Goal: Task Accomplishment & Management: Use online tool/utility

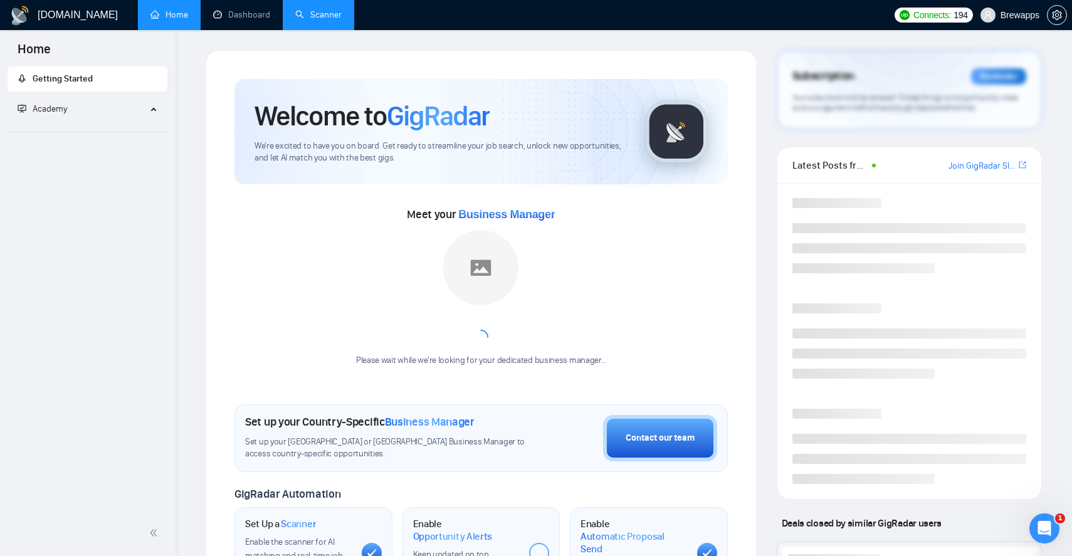
click at [312, 13] on link "Scanner" at bounding box center [318, 14] width 46 height 11
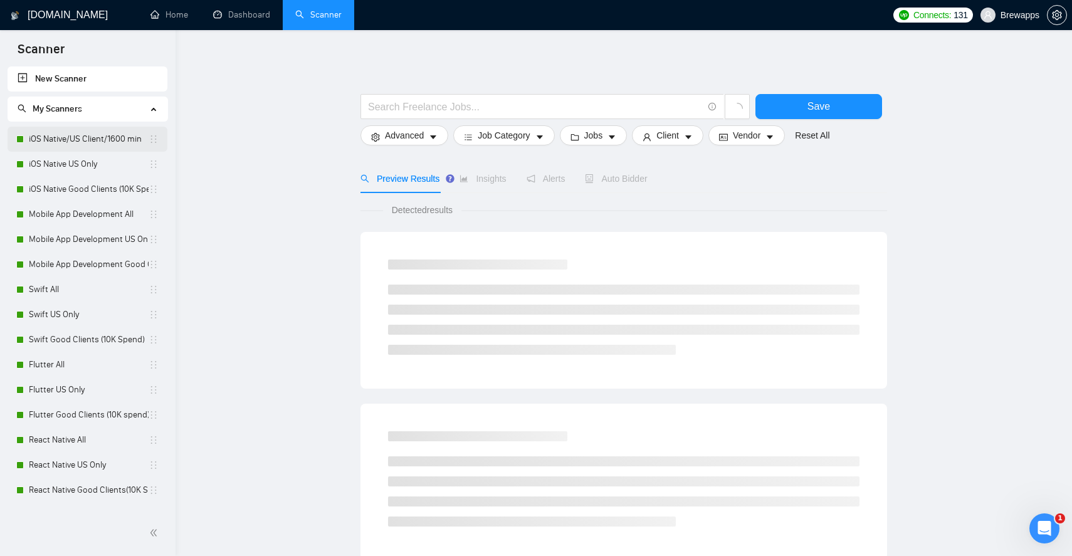
click at [107, 138] on link "iOS Native/US Client/1600 min" at bounding box center [89, 139] width 120 height 25
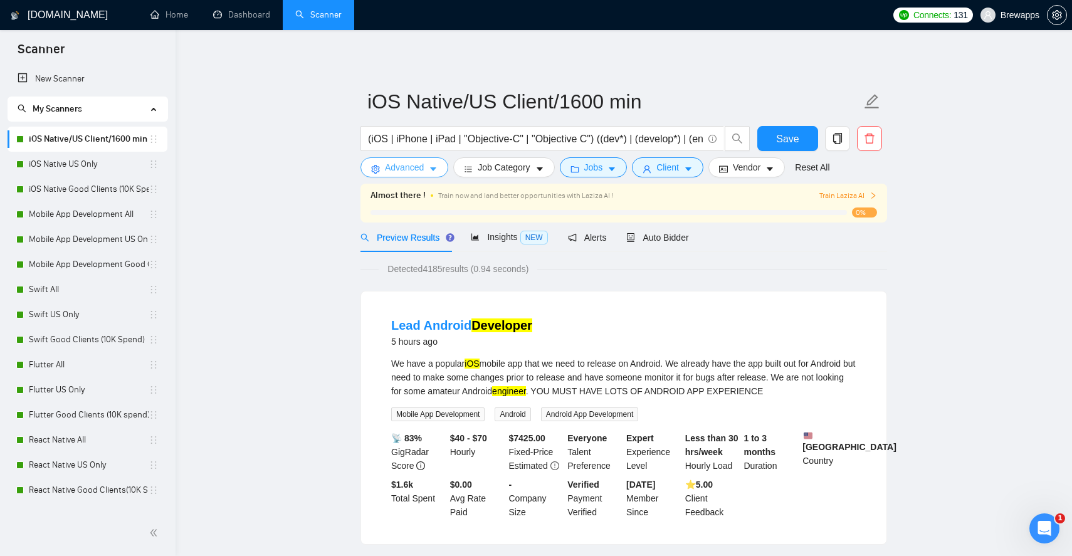
click at [433, 168] on icon "caret-down" at bounding box center [433, 170] width 6 height 4
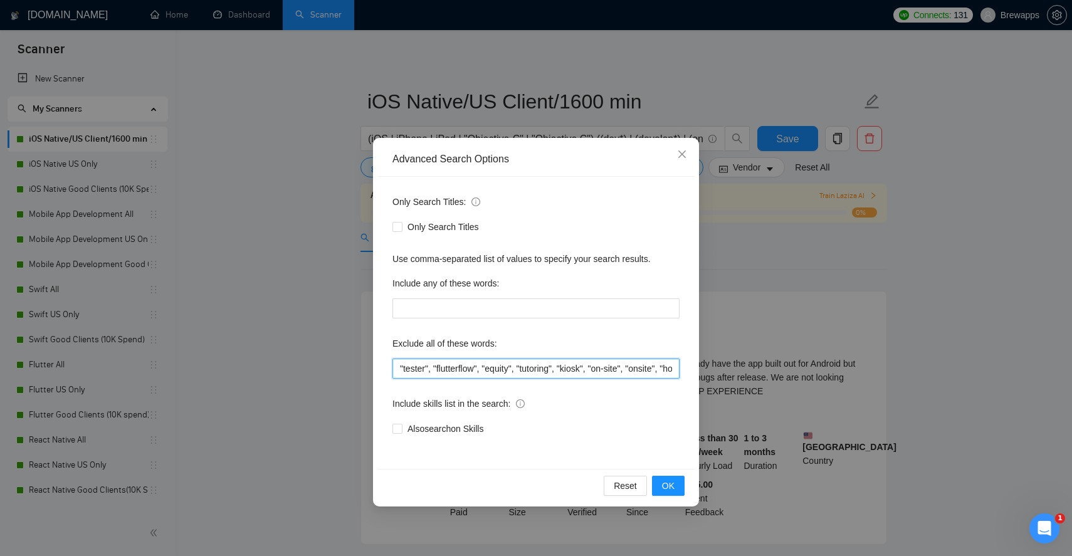
click at [523, 369] on input ""tester", "flutterflow", "equity", "tutoring", "kiosk", "on-site", "onsite", "h…" at bounding box center [536, 369] width 287 height 20
click at [670, 489] on span "OK" at bounding box center [668, 486] width 13 height 14
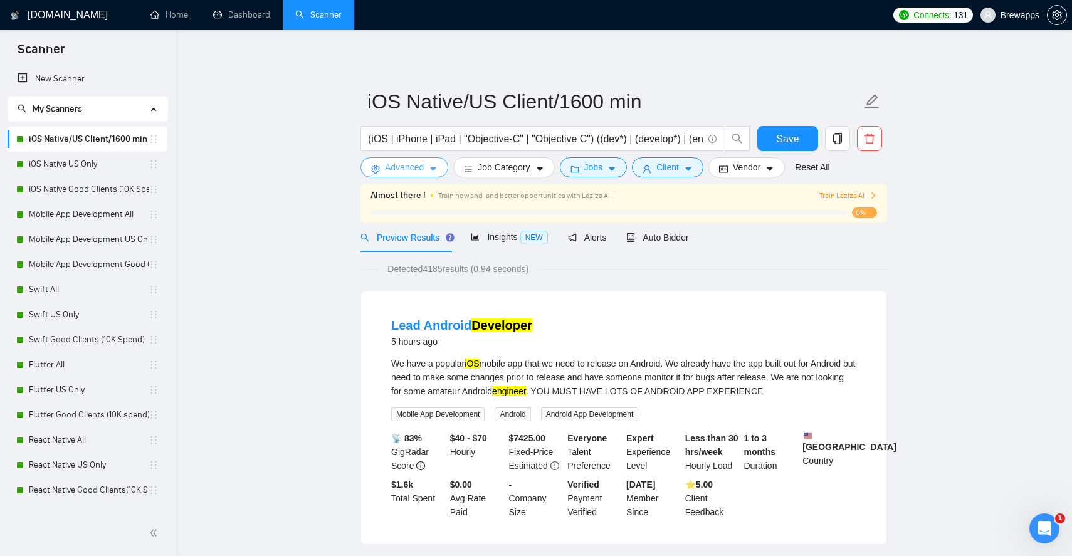
click at [416, 159] on button "Advanced" at bounding box center [405, 167] width 88 height 20
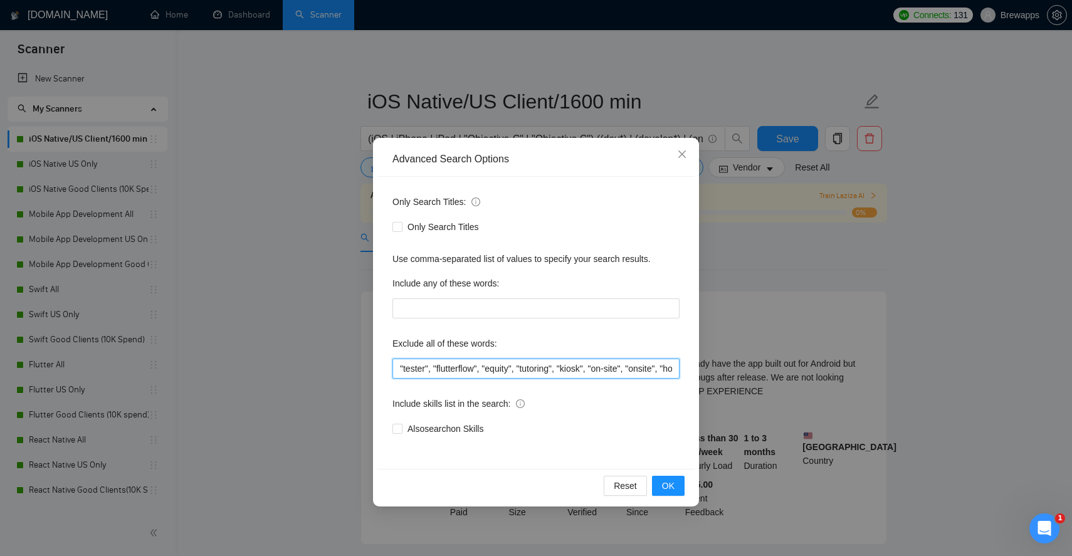
click at [480, 364] on input ""tester", "flutterflow", "equity", "tutoring", "kiosk", "on-site", "onsite", "h…" at bounding box center [536, 369] width 287 height 20
paste input "tester, flutterflow, equity, tutoring, kiosk, "on-site", onsite, homework, "rev…"
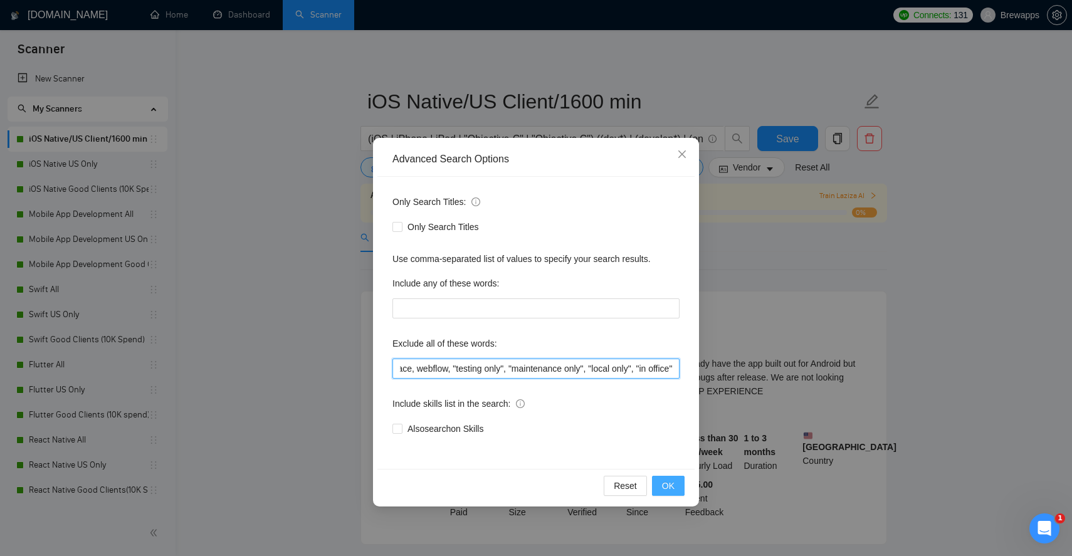
type input "tester, flutterflow, equity, tutoring, kiosk, "on-site", onsite, homework, "rev…"
click at [670, 487] on span "OK" at bounding box center [668, 486] width 13 height 14
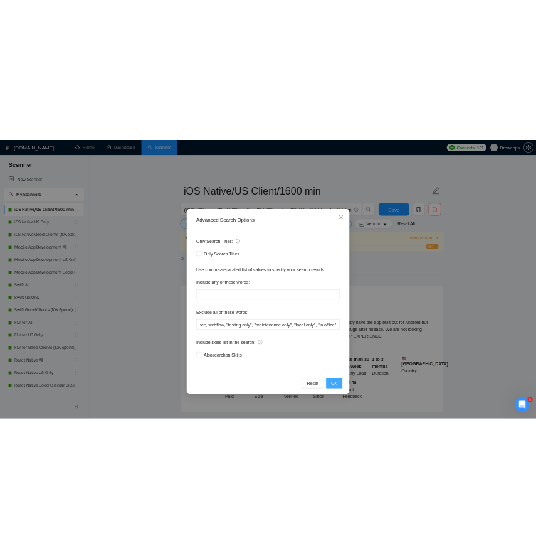
scroll to position [0, 0]
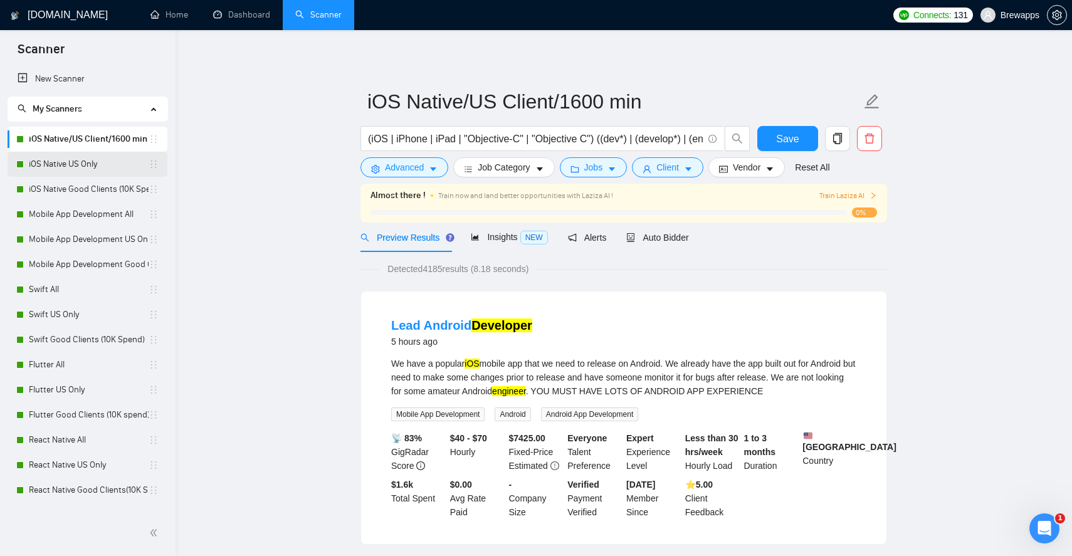
click at [119, 165] on link "iOS Native US Only" at bounding box center [89, 164] width 120 height 25
click at [800, 135] on button "Save" at bounding box center [788, 138] width 61 height 25
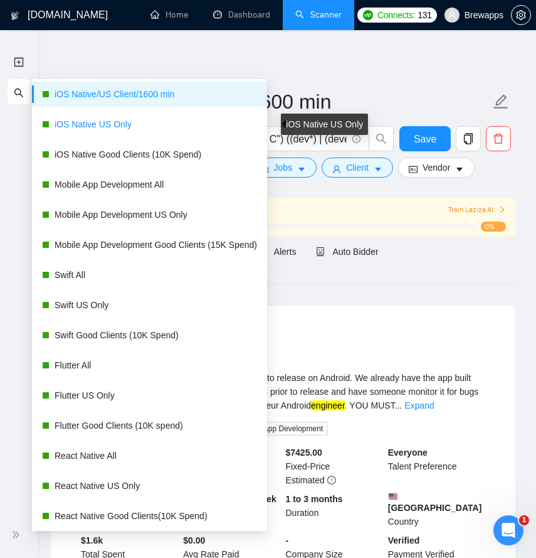
click at [110, 125] on link "iOS Native US Only" at bounding box center [156, 124] width 203 height 25
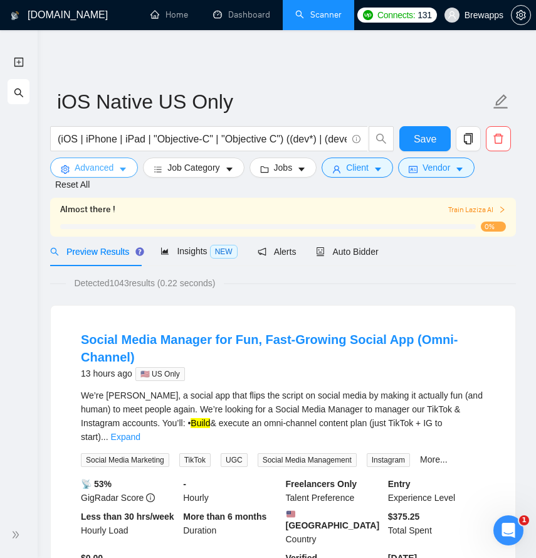
click at [125, 169] on icon "caret-down" at bounding box center [123, 170] width 6 height 4
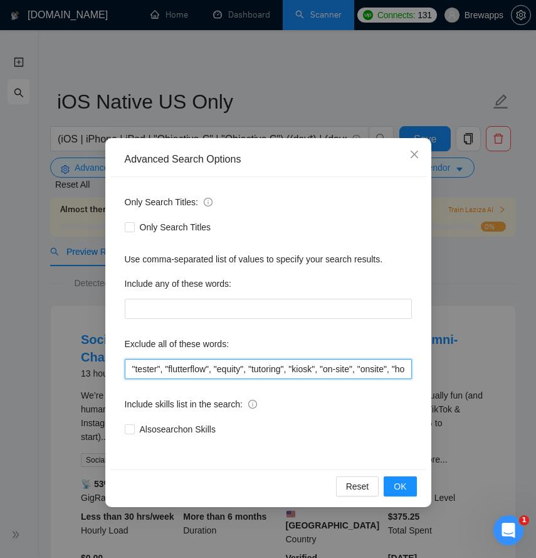
click at [168, 363] on input ""tester", "flutterflow", "equity", "tutoring", "kiosk", "on-site", "onsite", "h…" at bounding box center [268, 369] width 287 height 20
paste input "tester, flutterflow, equity, tutoring, kiosk, "on-site", onsite, homework, "rev…"
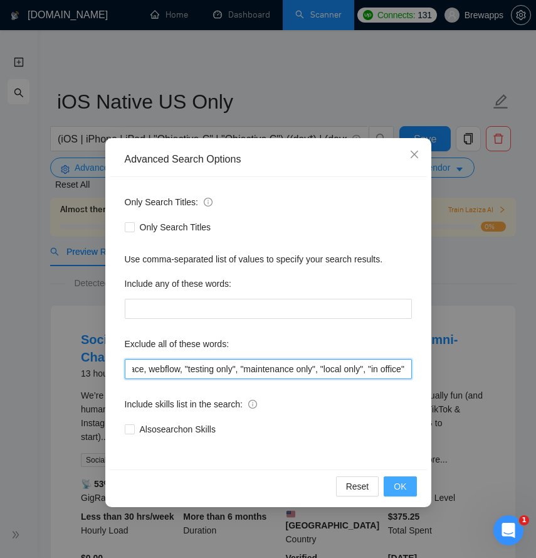
type input "tester, flutterflow, equity, tutoring, kiosk, "on-site", onsite, homework, "rev…"
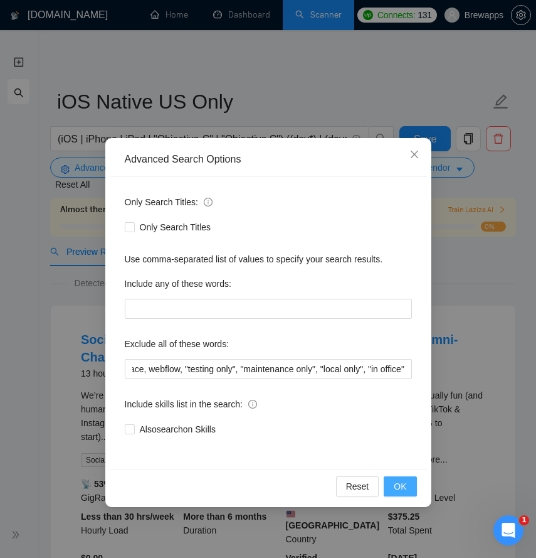
click at [401, 485] on span "OK" at bounding box center [400, 486] width 13 height 14
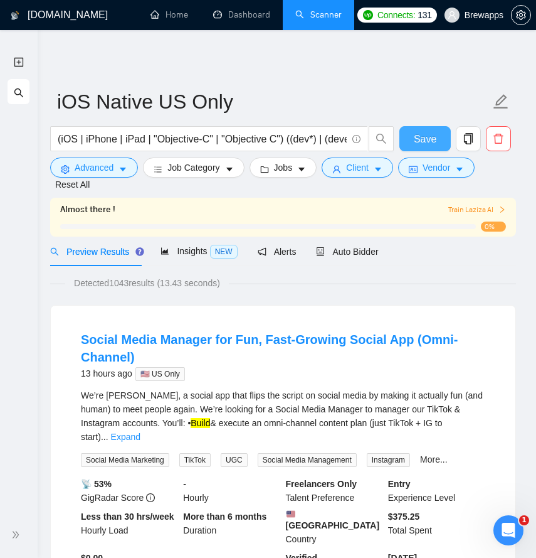
click at [424, 139] on span "Save" at bounding box center [425, 139] width 23 height 16
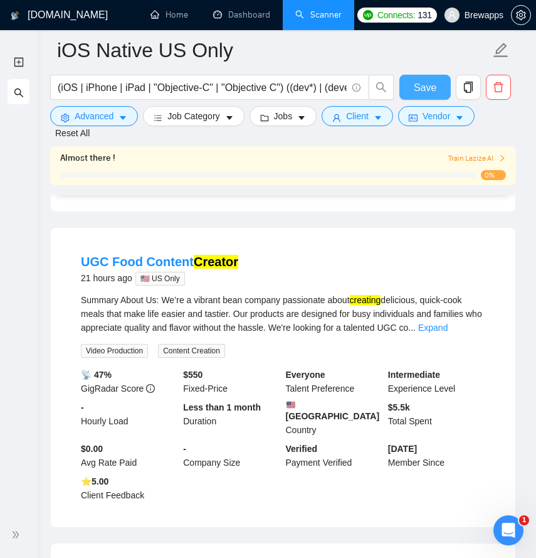
scroll to position [437, 0]
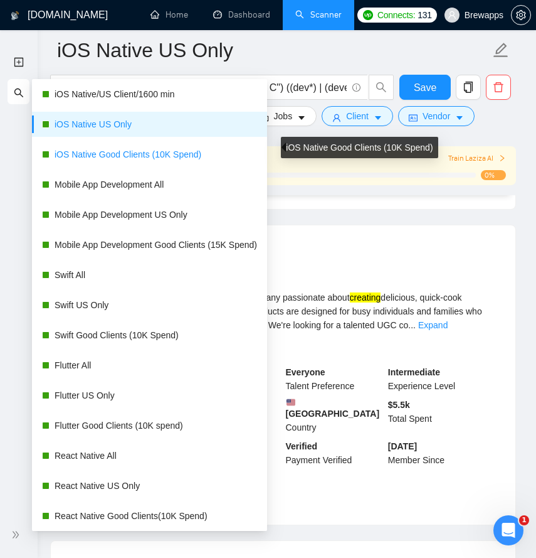
click at [118, 156] on link "iOS Native Good Clients (10K Spend)" at bounding box center [156, 154] width 203 height 25
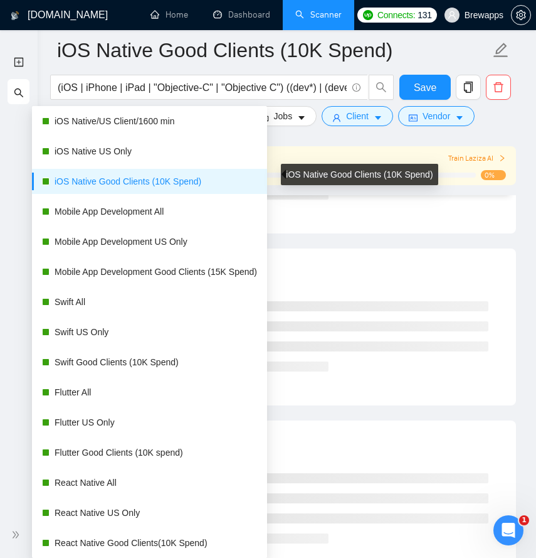
scroll to position [437, 0]
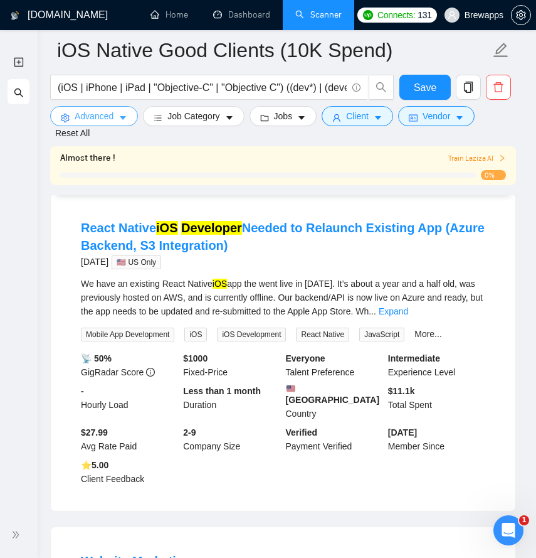
click at [120, 116] on icon "caret-down" at bounding box center [123, 118] width 9 height 9
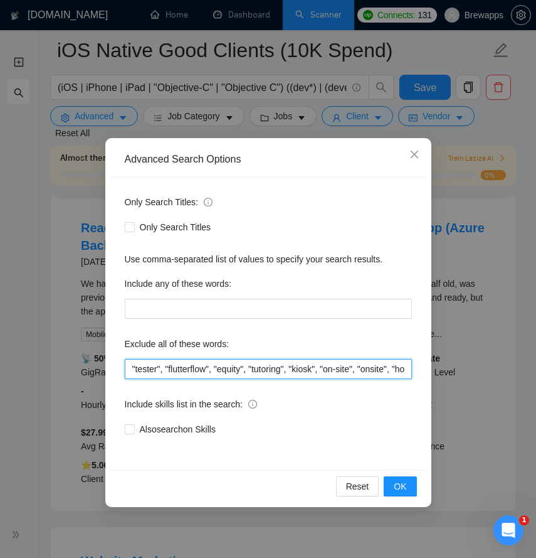
click at [209, 372] on input ""tester", "flutterflow", "equity", "tutoring", "kiosk", "on-site", "onsite", "h…" at bounding box center [268, 369] width 287 height 20
paste input "tester, flutterflow, equity, tutoring, kiosk, "on-site", onsite, homework, "rev…"
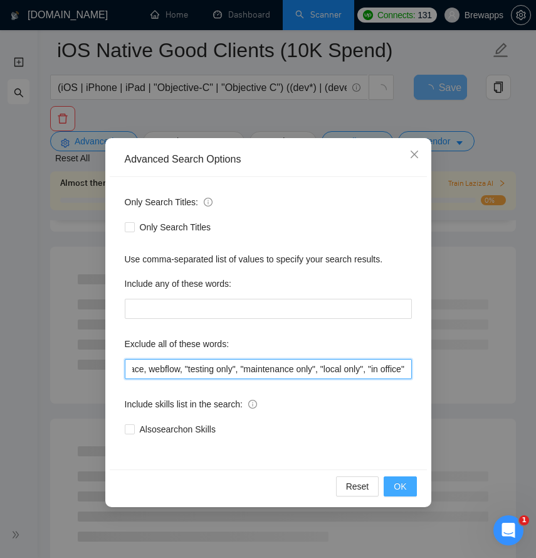
type input "tester, flutterflow, equity, tutoring, kiosk, "on-site", onsite, homework, "rev…"
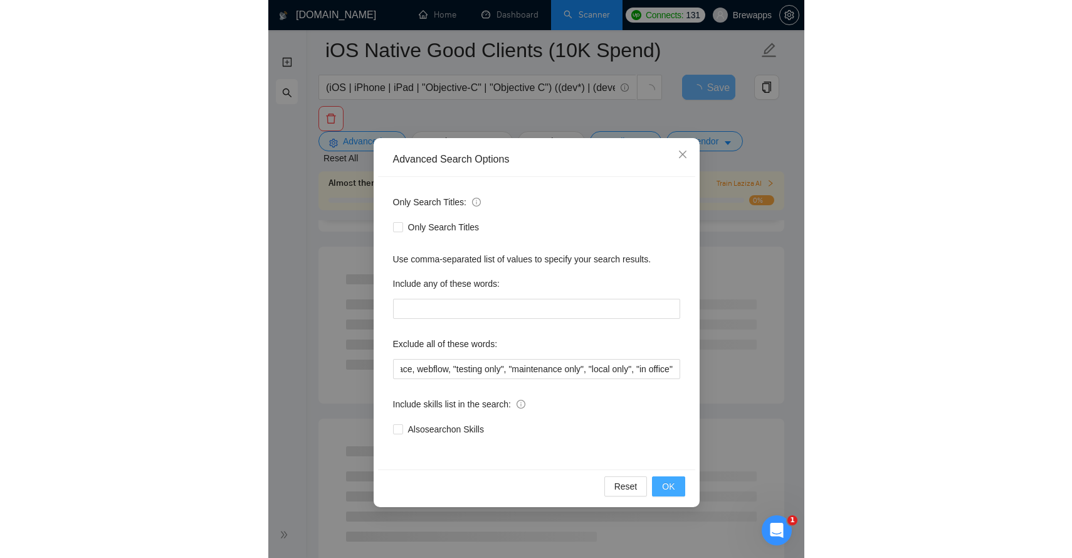
scroll to position [0, 0]
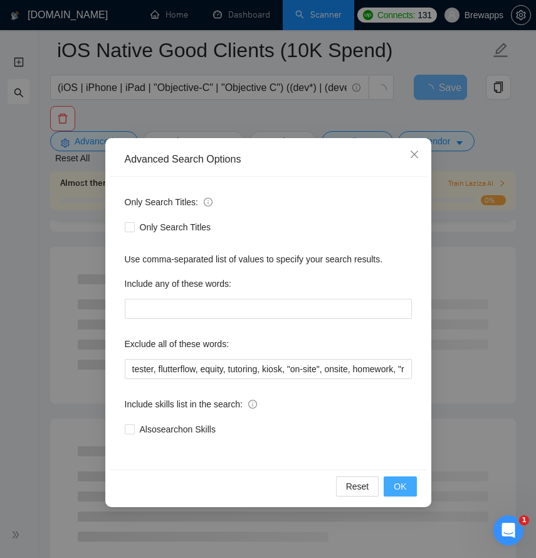
click at [402, 484] on span "OK" at bounding box center [400, 486] width 13 height 14
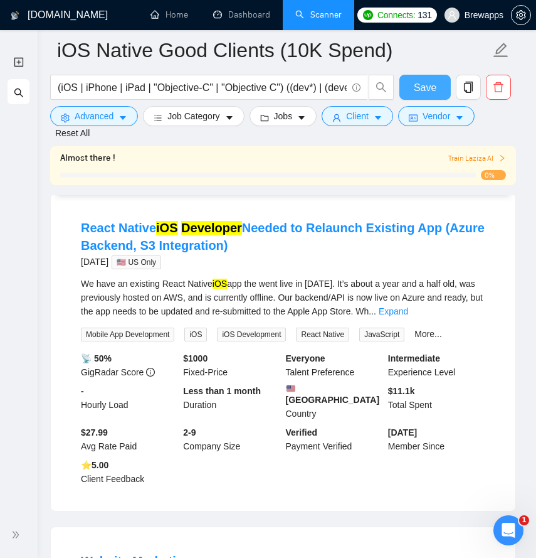
click at [430, 90] on span "Save" at bounding box center [425, 88] width 23 height 16
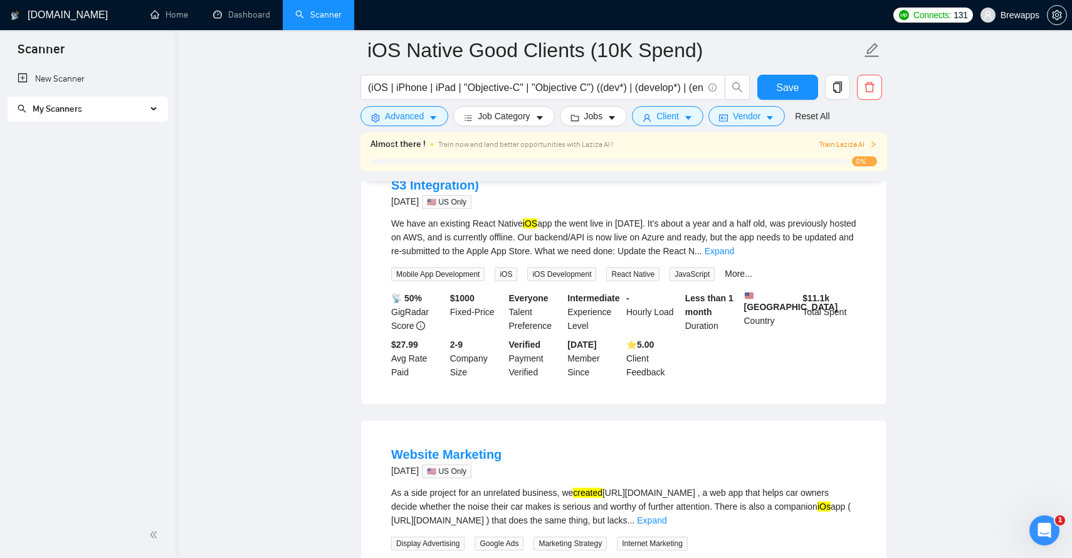
click at [148, 112] on div "My Scanners" at bounding box center [88, 109] width 161 height 25
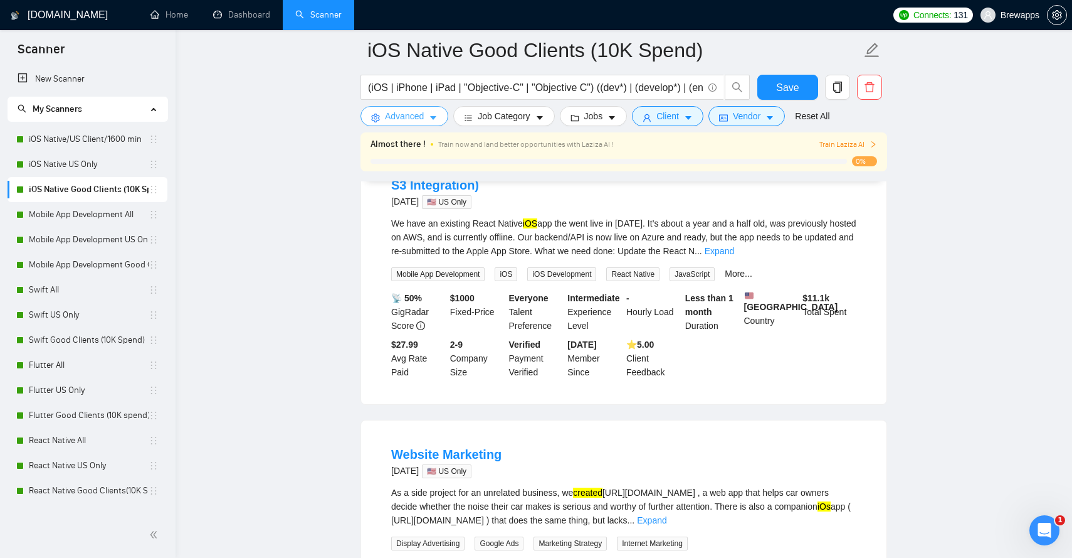
click at [436, 119] on icon "caret-down" at bounding box center [433, 118] width 9 height 9
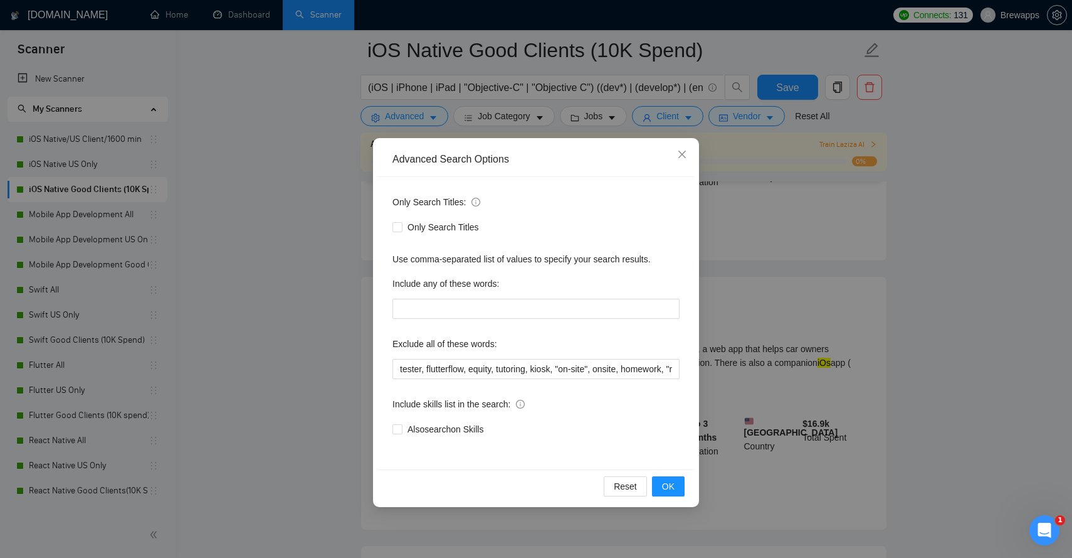
scroll to position [622, 0]
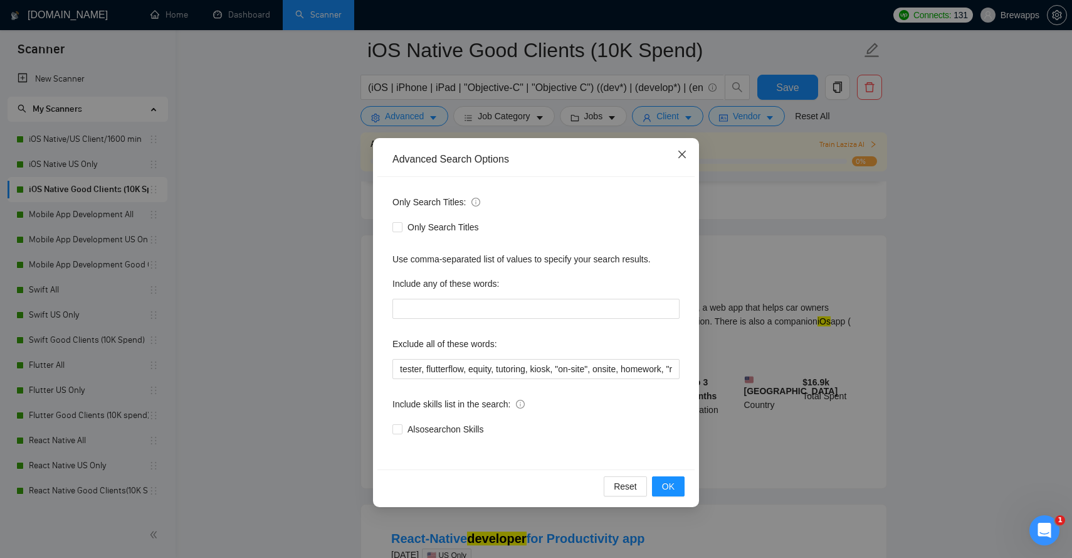
click at [682, 159] on icon "close" at bounding box center [682, 154] width 10 height 10
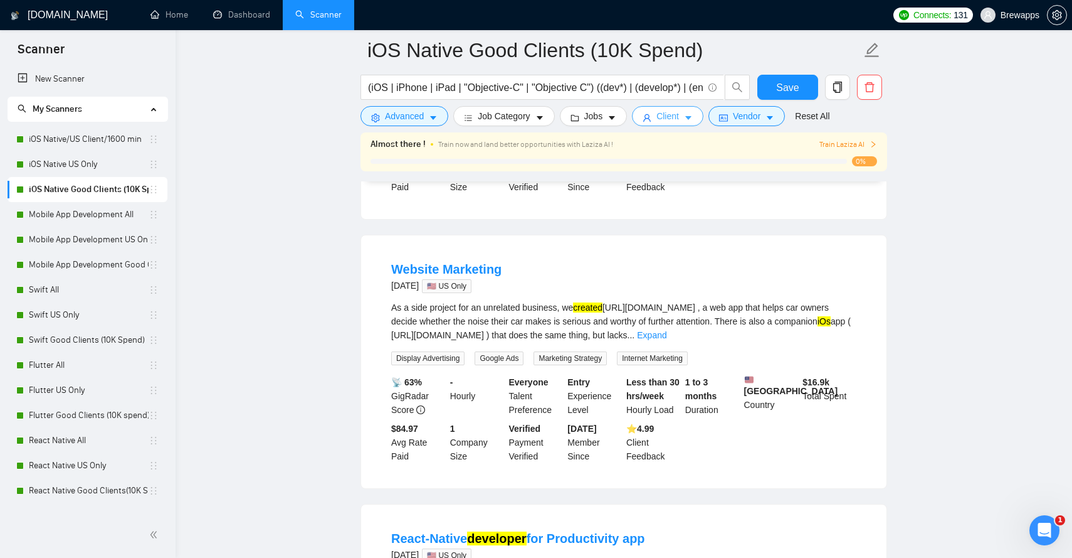
click at [679, 122] on span "Client" at bounding box center [668, 116] width 23 height 14
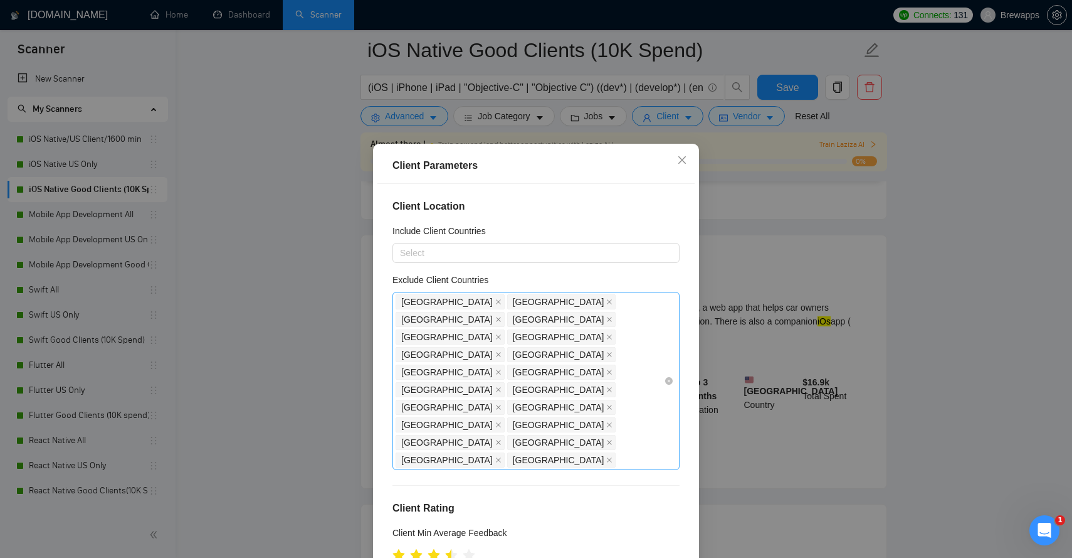
click at [669, 345] on div "[GEOGRAPHIC_DATA] [GEOGRAPHIC_DATA] [GEOGRAPHIC_DATA] [GEOGRAPHIC_DATA] [GEOGRA…" at bounding box center [536, 381] width 287 height 178
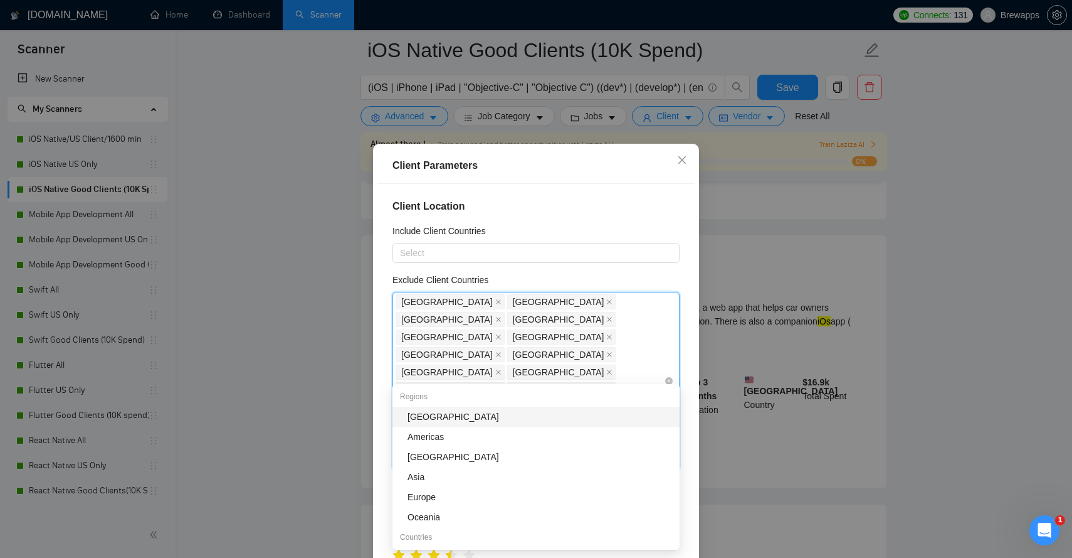
click at [662, 317] on div "[GEOGRAPHIC_DATA] [GEOGRAPHIC_DATA] [GEOGRAPHIC_DATA] [GEOGRAPHIC_DATA] [GEOGRA…" at bounding box center [530, 381] width 268 height 176
drag, startPoint x: 395, startPoint y: 299, endPoint x: 540, endPoint y: 394, distance: 173.4
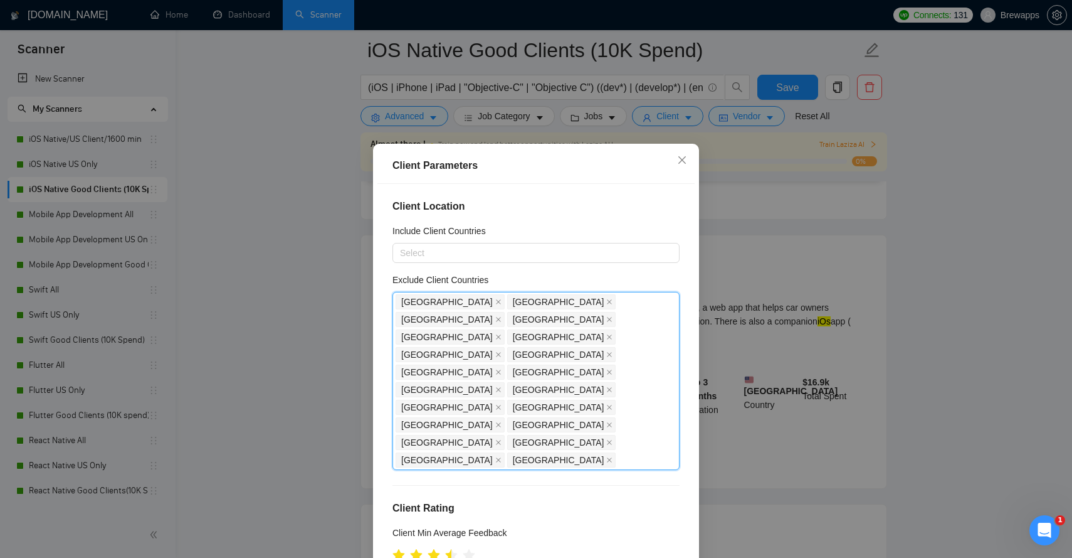
drag, startPoint x: 470, startPoint y: 368, endPoint x: 369, endPoint y: 305, distance: 119.4
click at [369, 305] on div "Client Parameters Client Location Include Client Countries Select Exclude Clien…" at bounding box center [536, 279] width 1072 height 558
